Goal: Transaction & Acquisition: Purchase product/service

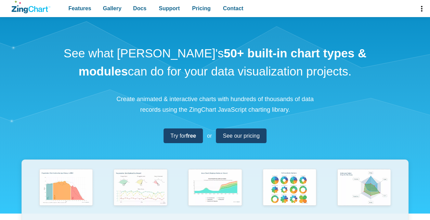
click at [252, 137] on span "See our pricing" at bounding box center [241, 135] width 37 height 9
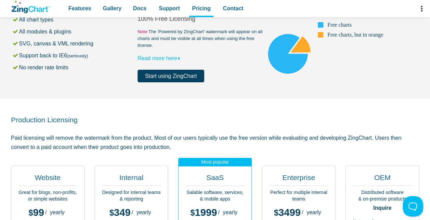
scroll to position [59, 0]
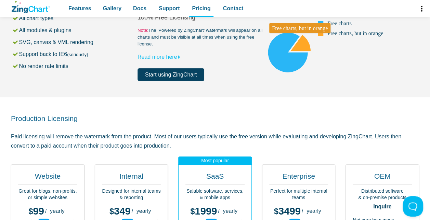
click at [264, 81] on area "App Content" at bounding box center [264, 81] width 0 height 0
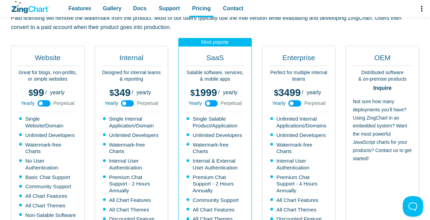
scroll to position [130, 0]
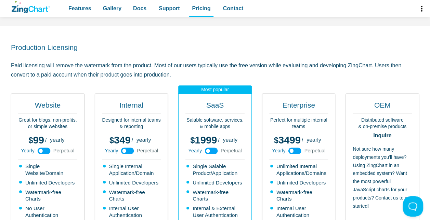
click at [128, 151] on use "App Content" at bounding box center [127, 151] width 13 height 7
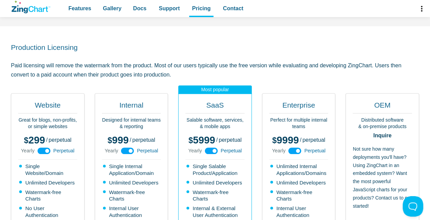
click at [131, 148] on icon "App Content" at bounding box center [127, 150] width 15 height 15
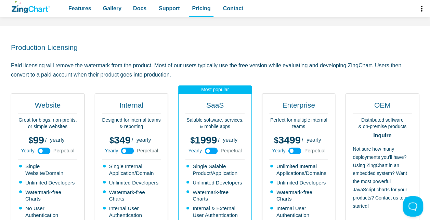
click at [131, 148] on use "App Content" at bounding box center [127, 151] width 13 height 7
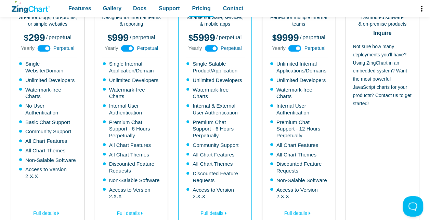
scroll to position [267, 0]
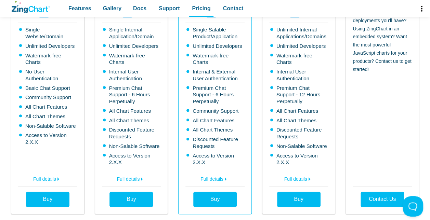
click at [133, 173] on link "Full details" at bounding box center [131, 178] width 59 height 11
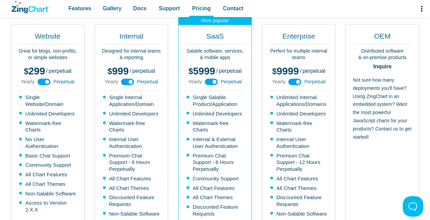
scroll to position [199, 0]
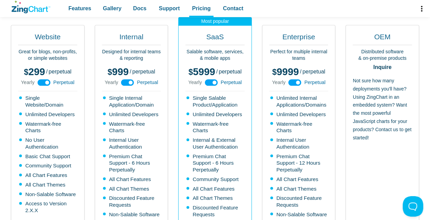
click at [213, 83] on use "App Content" at bounding box center [211, 82] width 13 height 7
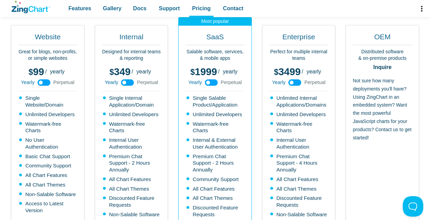
click at [296, 79] on icon "App Content" at bounding box center [294, 82] width 15 height 15
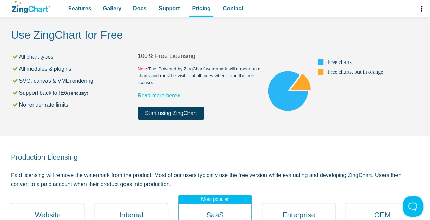
scroll to position [0, 0]
